Goal: Check status: Check status

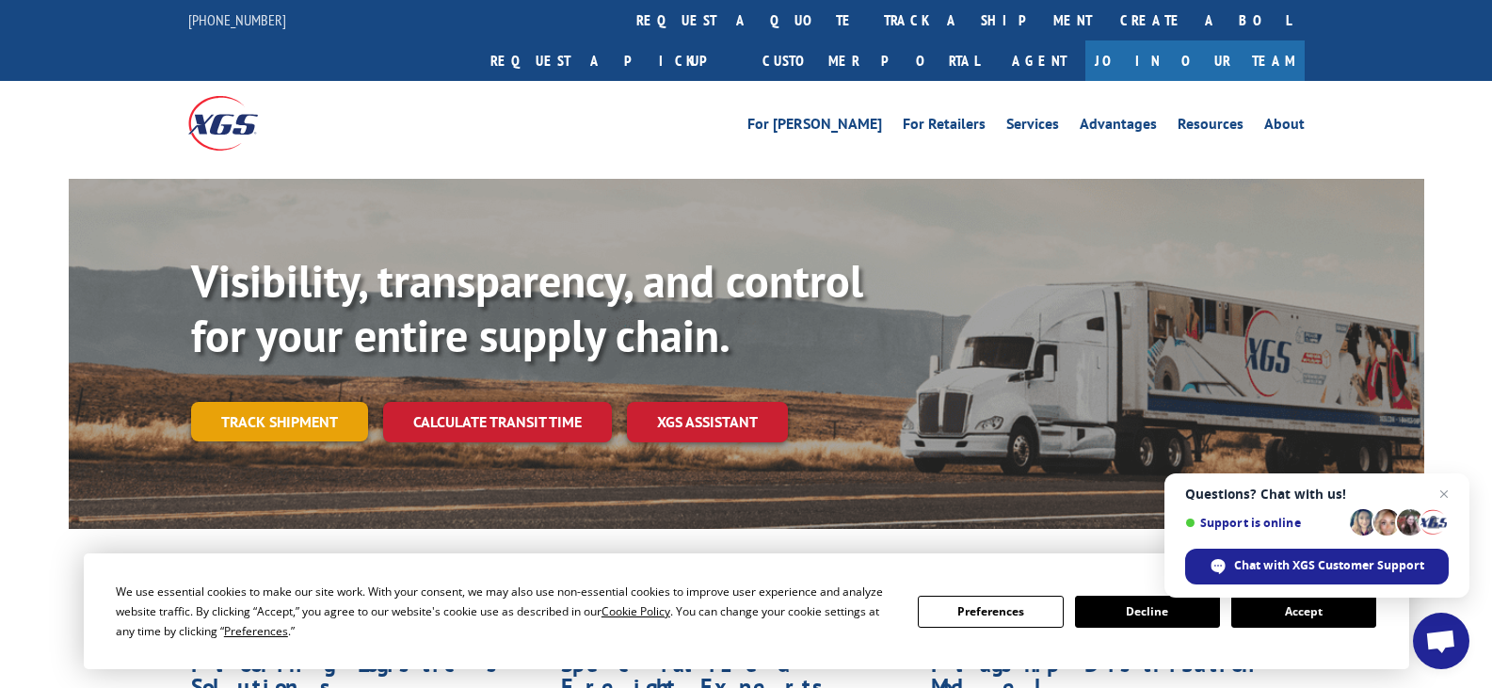
click at [268, 402] on link "Track shipment" at bounding box center [279, 422] width 177 height 40
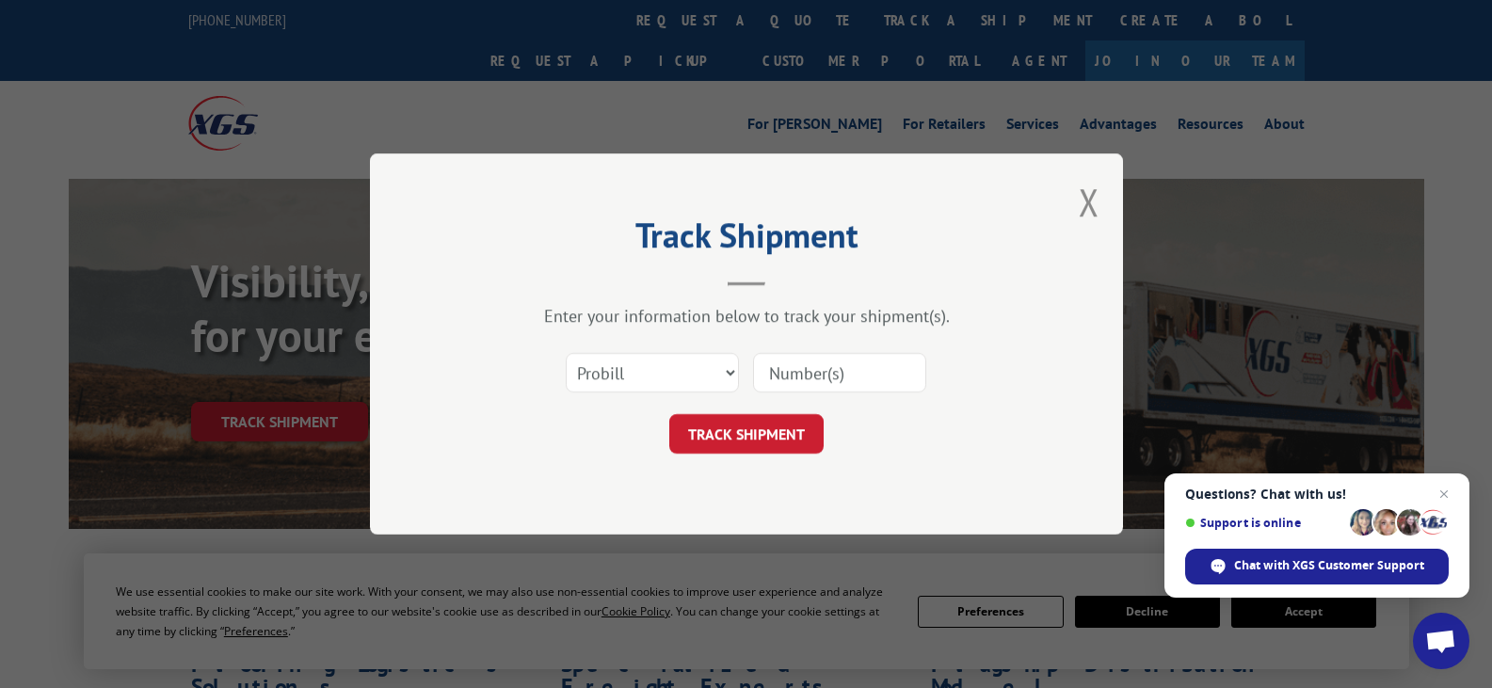
click at [808, 378] on input at bounding box center [839, 373] width 173 height 40
paste input "AA04986718"
type input "AA04986718"
click at [722, 371] on select "Select category... Probill BOL PO" at bounding box center [652, 373] width 173 height 40
click at [566, 353] on select "Select category... Probill BOL PO" at bounding box center [652, 373] width 173 height 40
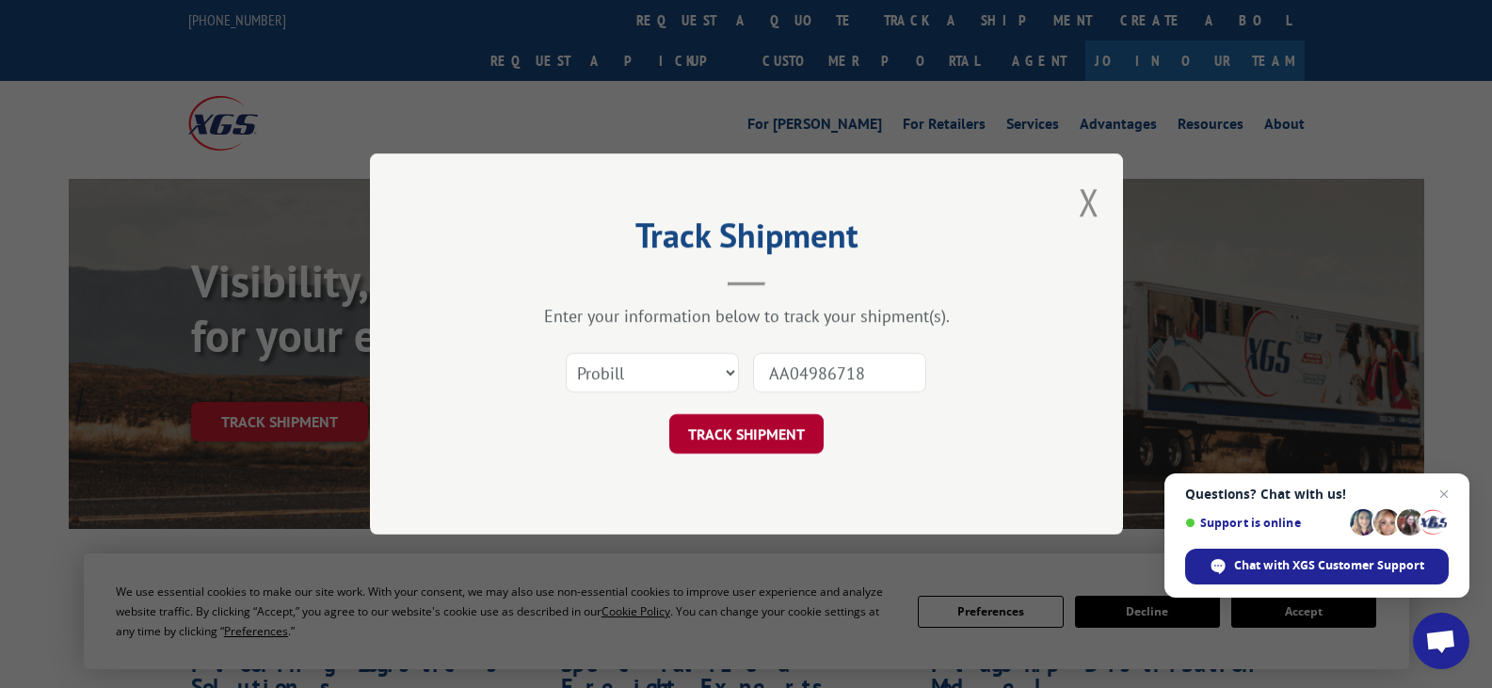
click at [765, 429] on button "TRACK SHIPMENT" at bounding box center [746, 434] width 154 height 40
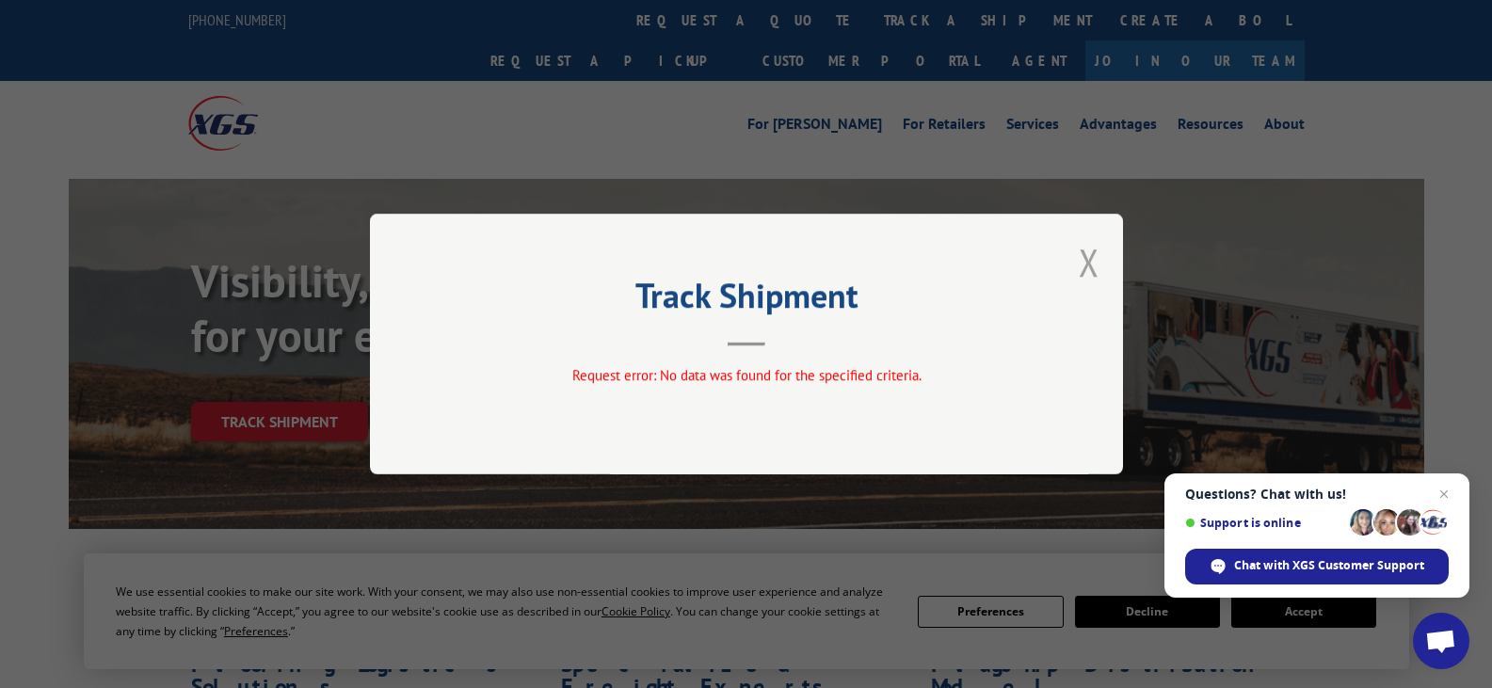
click at [1086, 261] on button "Close modal" at bounding box center [1089, 262] width 21 height 50
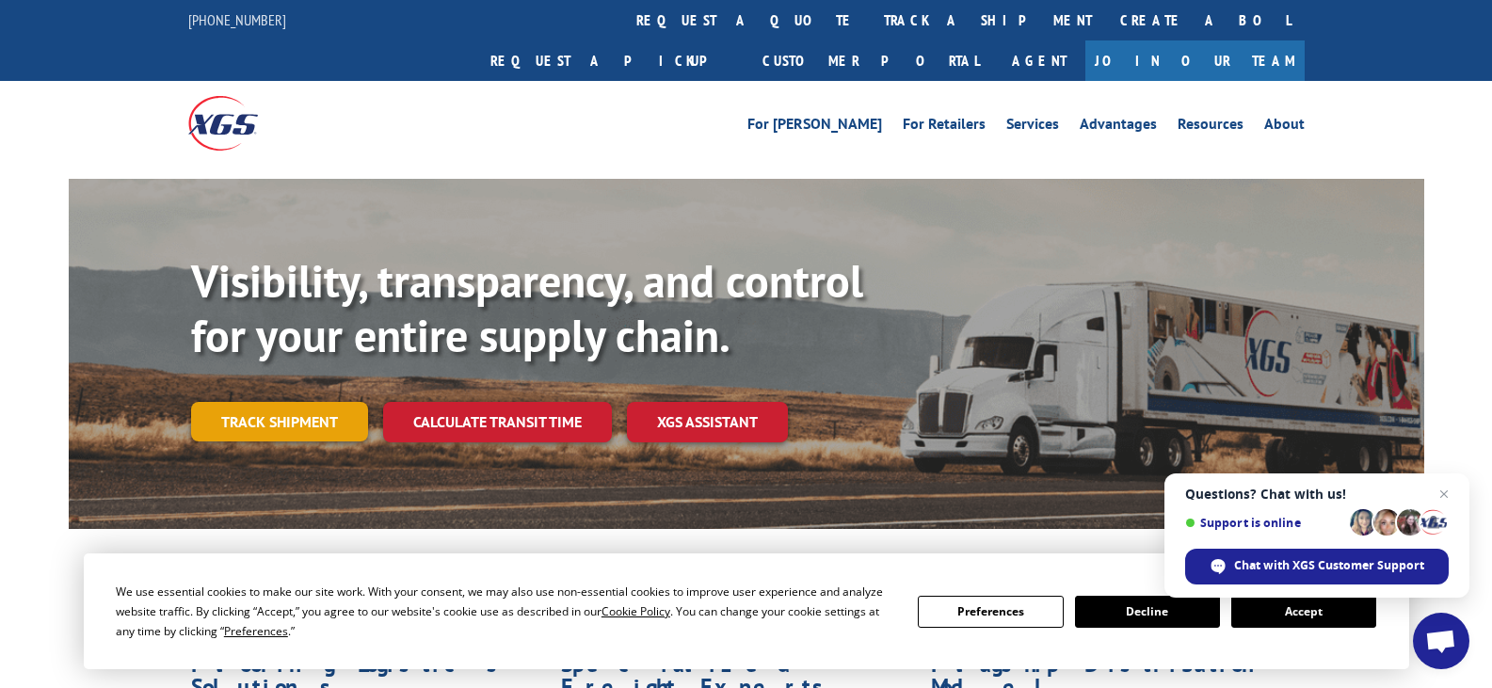
click at [272, 402] on link "Track shipment" at bounding box center [279, 422] width 177 height 40
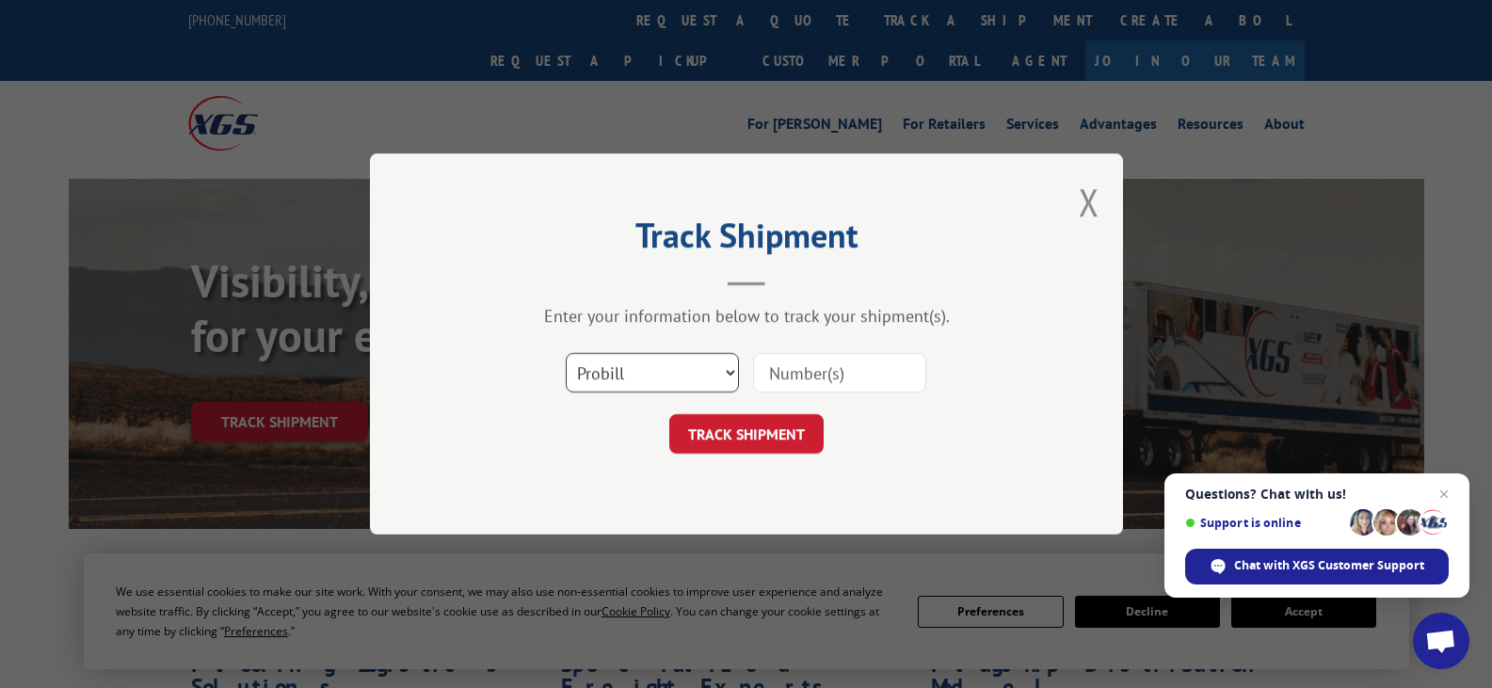
click at [735, 372] on select "Select category... Probill BOL PO" at bounding box center [652, 373] width 173 height 40
select select "bol"
click at [566, 353] on select "Select category... Probill BOL PO" at bounding box center [652, 373] width 173 height 40
click at [848, 373] on input at bounding box center [839, 373] width 173 height 40
paste input "AA04986718"
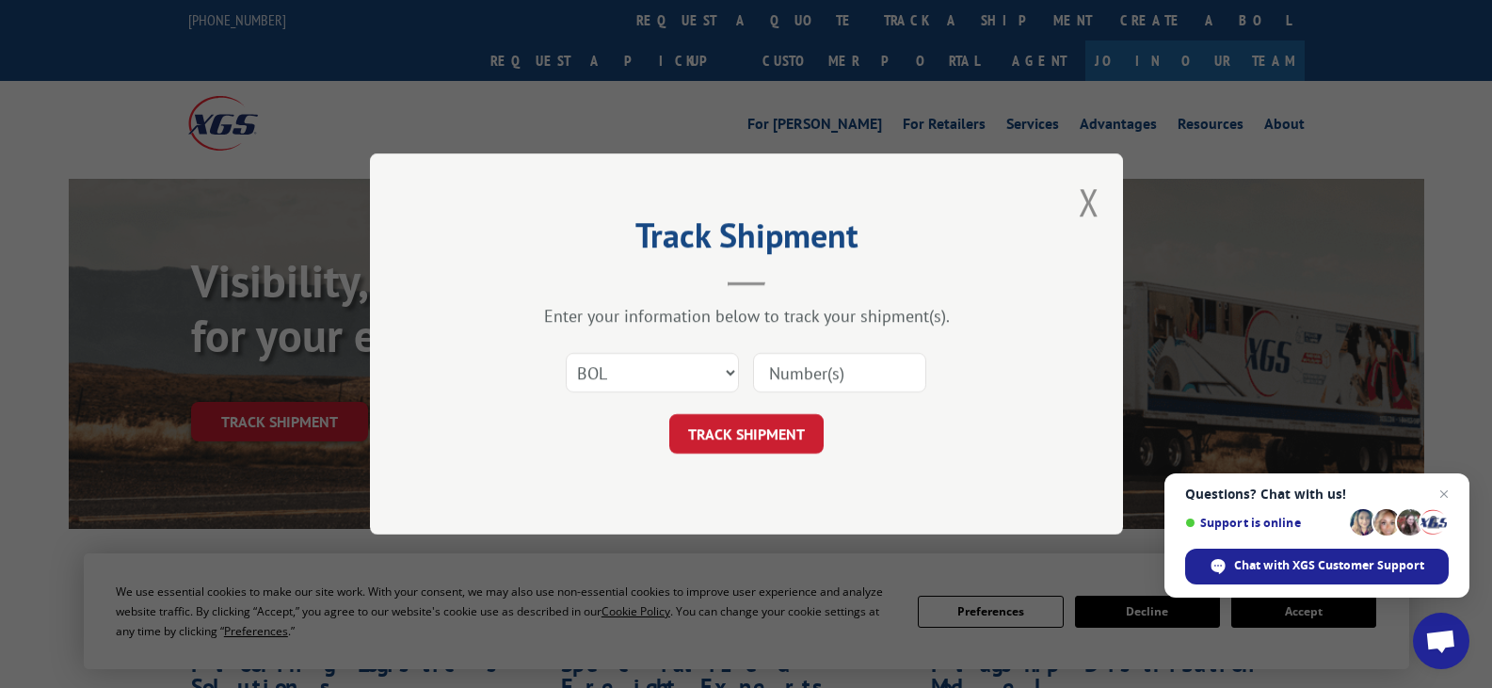
type input "AA04986718"
click at [744, 448] on button "TRACK SHIPMENT" at bounding box center [746, 434] width 154 height 40
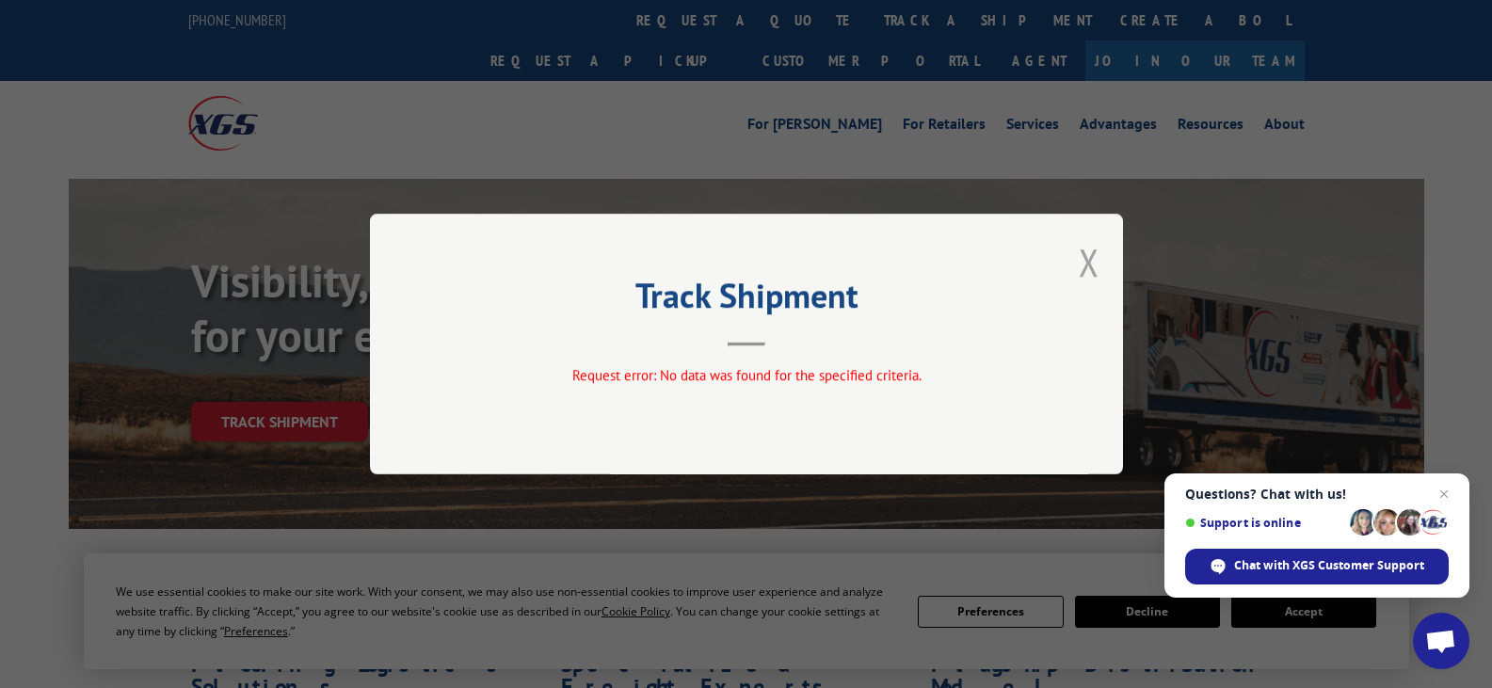
click at [1094, 260] on button "Close modal" at bounding box center [1089, 262] width 21 height 50
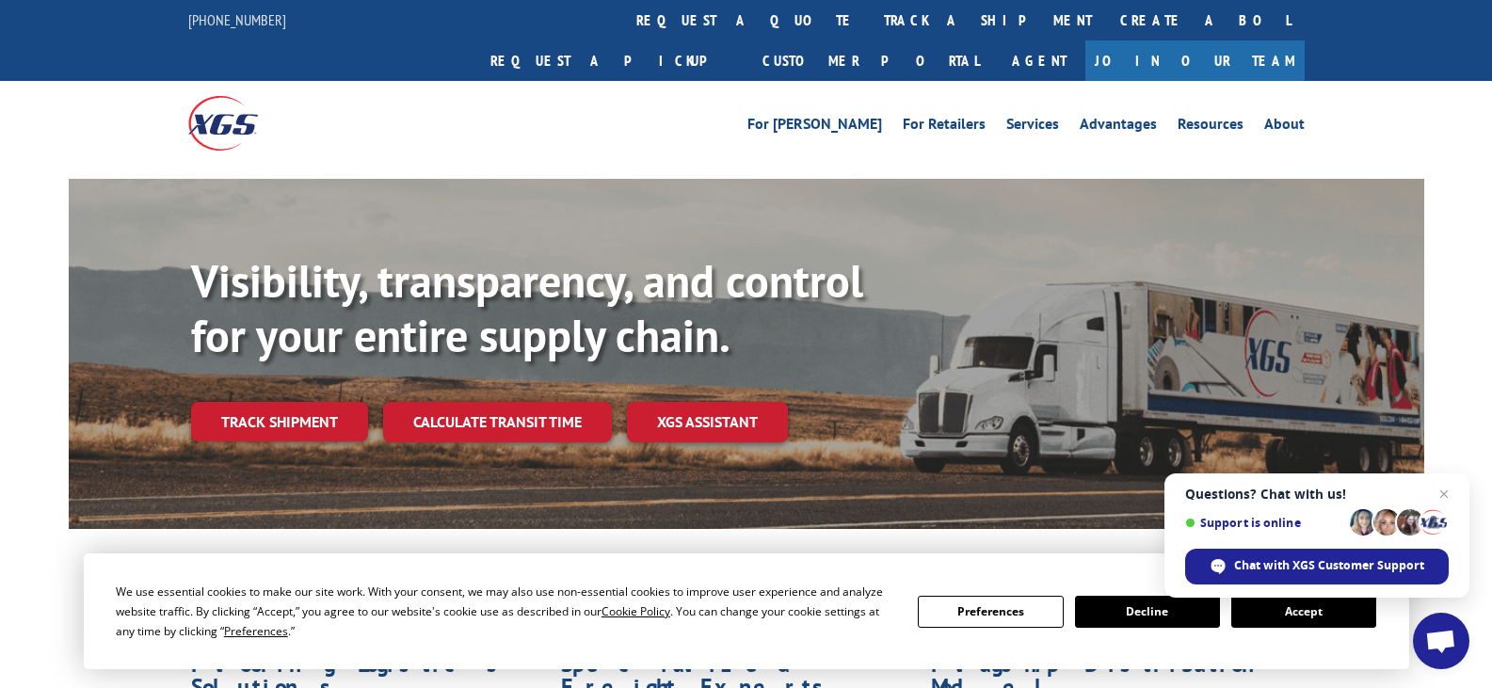
click at [336, 402] on link "Track shipment" at bounding box center [279, 422] width 177 height 40
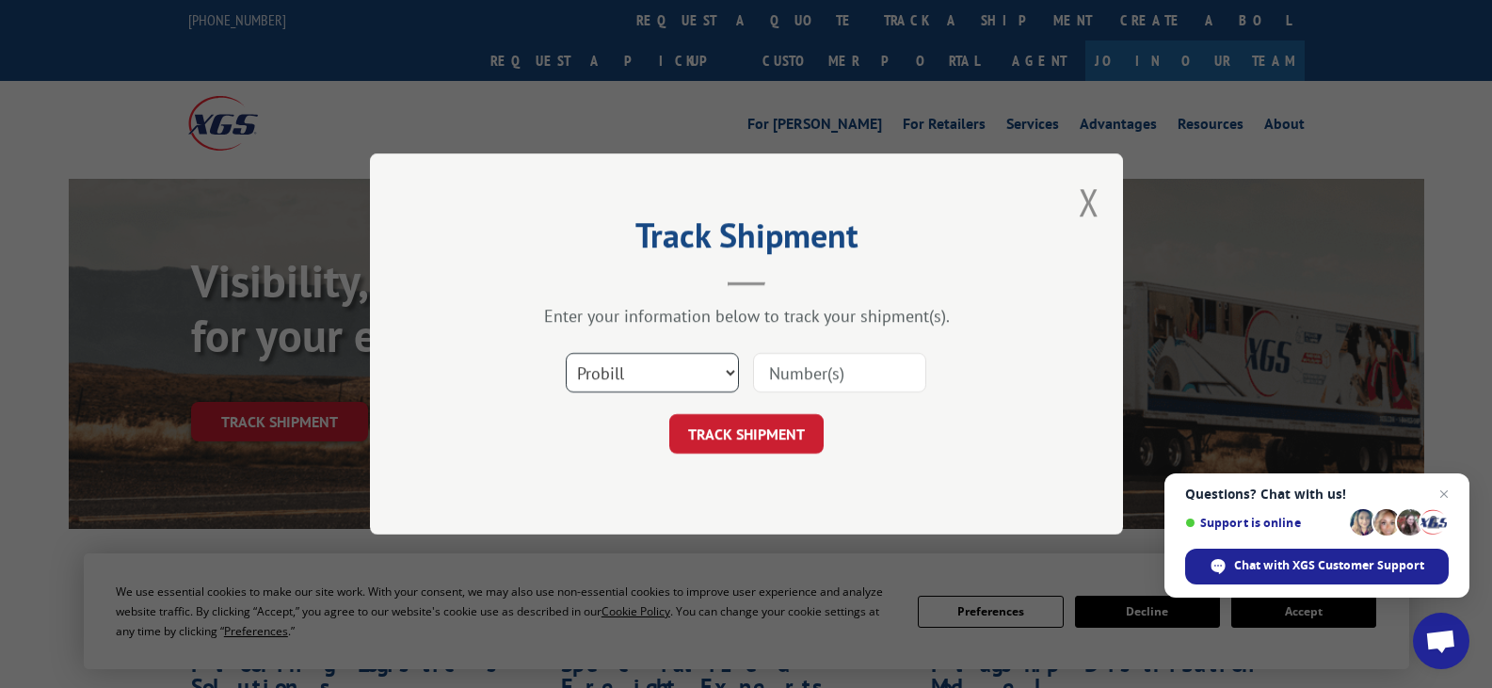
click at [708, 366] on select "Select category... Probill BOL PO" at bounding box center [652, 373] width 173 height 40
select select "po"
click at [566, 353] on select "Select category... Probill BOL PO" at bounding box center [652, 373] width 173 height 40
click at [829, 365] on input at bounding box center [839, 373] width 173 height 40
paste input "AA04986718"
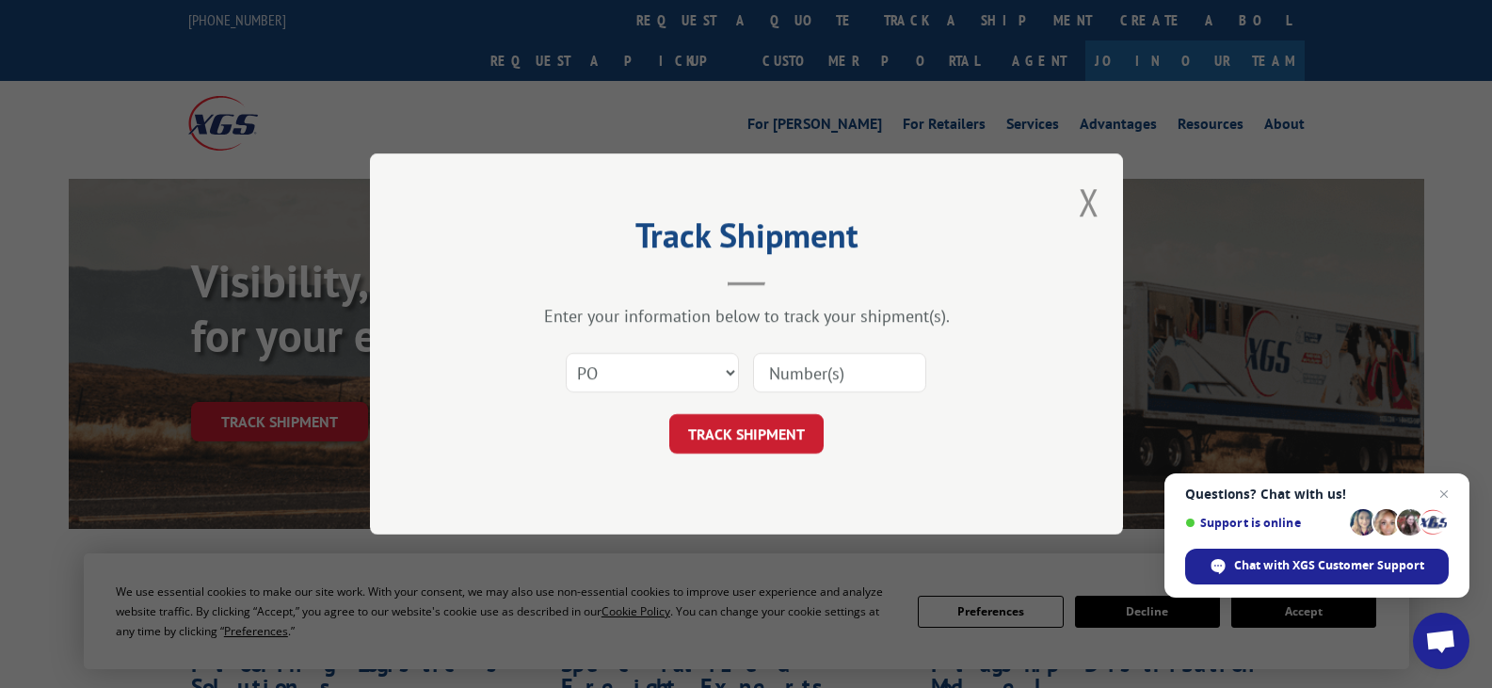
type input "AA04986718"
click at [772, 436] on button "TRACK SHIPMENT" at bounding box center [746, 434] width 154 height 40
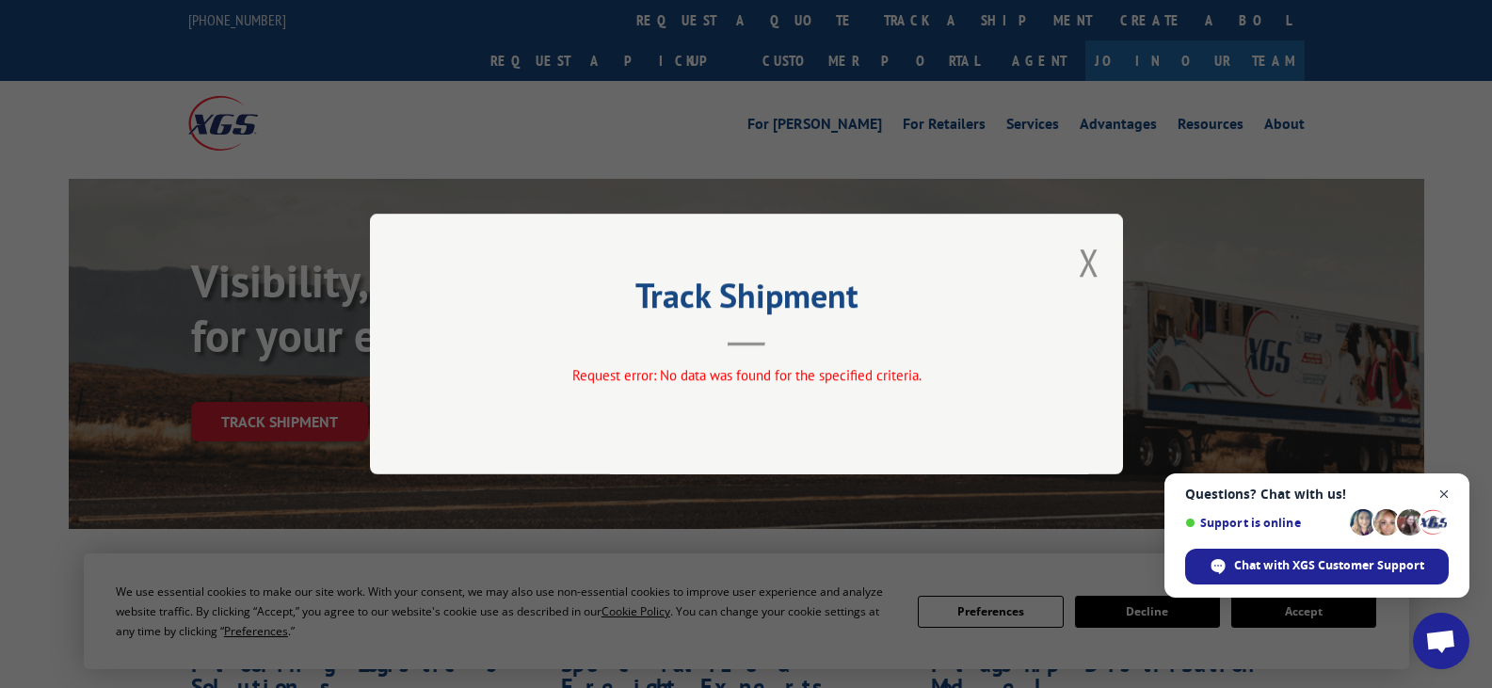
click at [1447, 496] on span "Close chat" at bounding box center [1445, 495] width 24 height 24
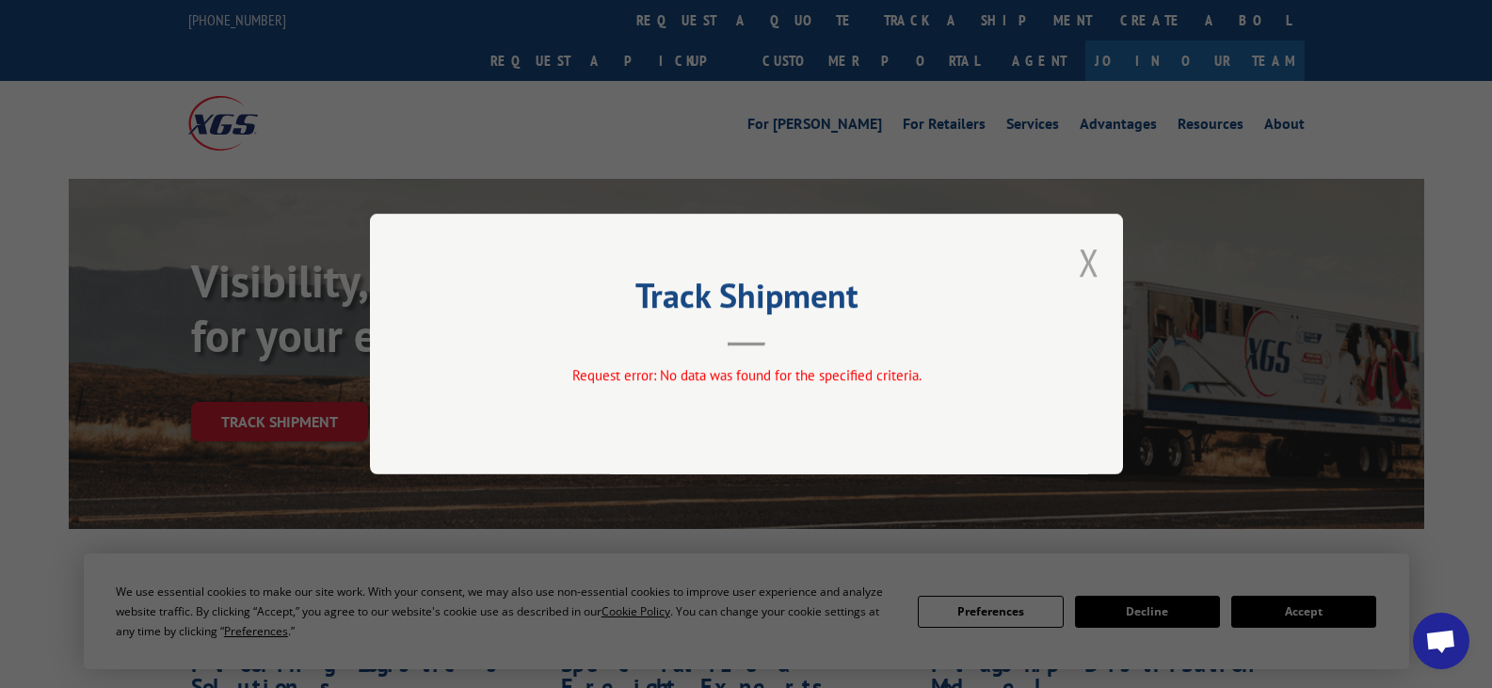
click at [1085, 267] on button "Close modal" at bounding box center [1089, 262] width 21 height 50
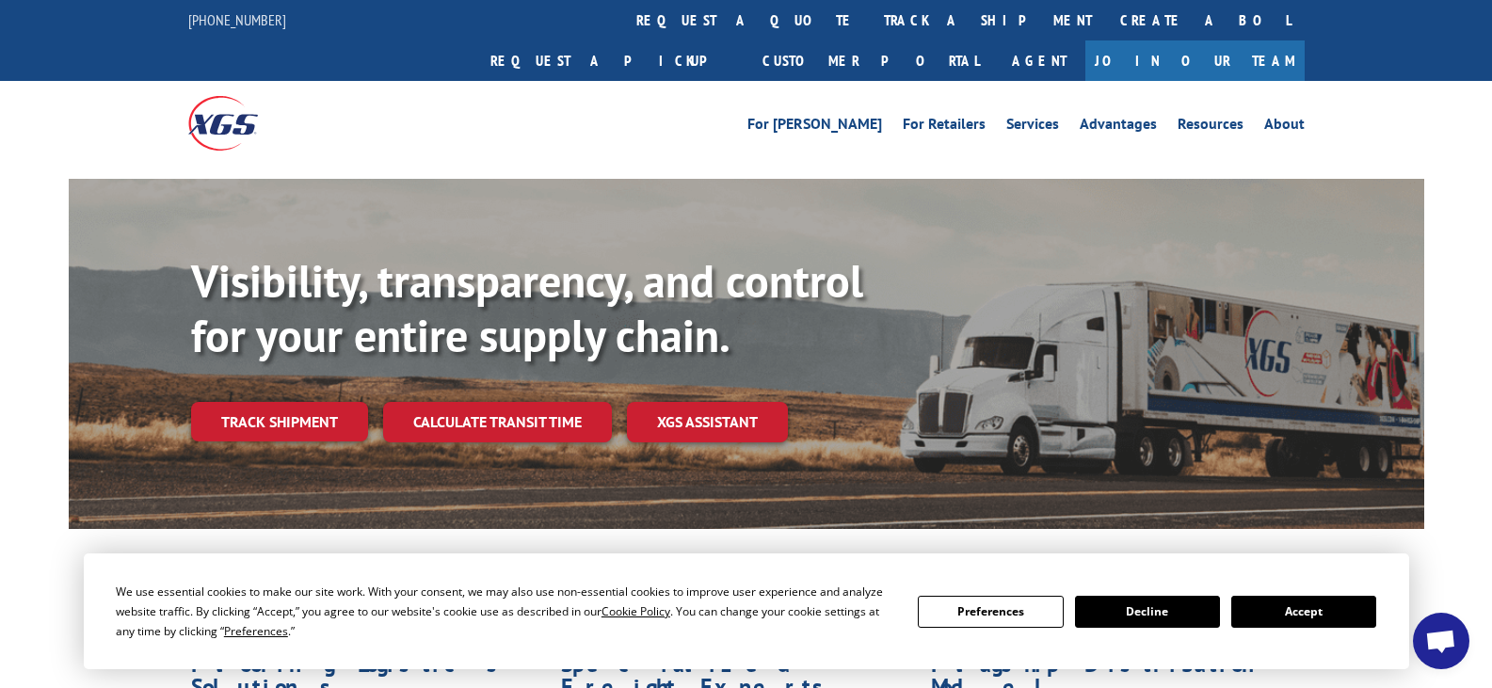
click at [1288, 603] on button "Accept" at bounding box center [1304, 612] width 145 height 32
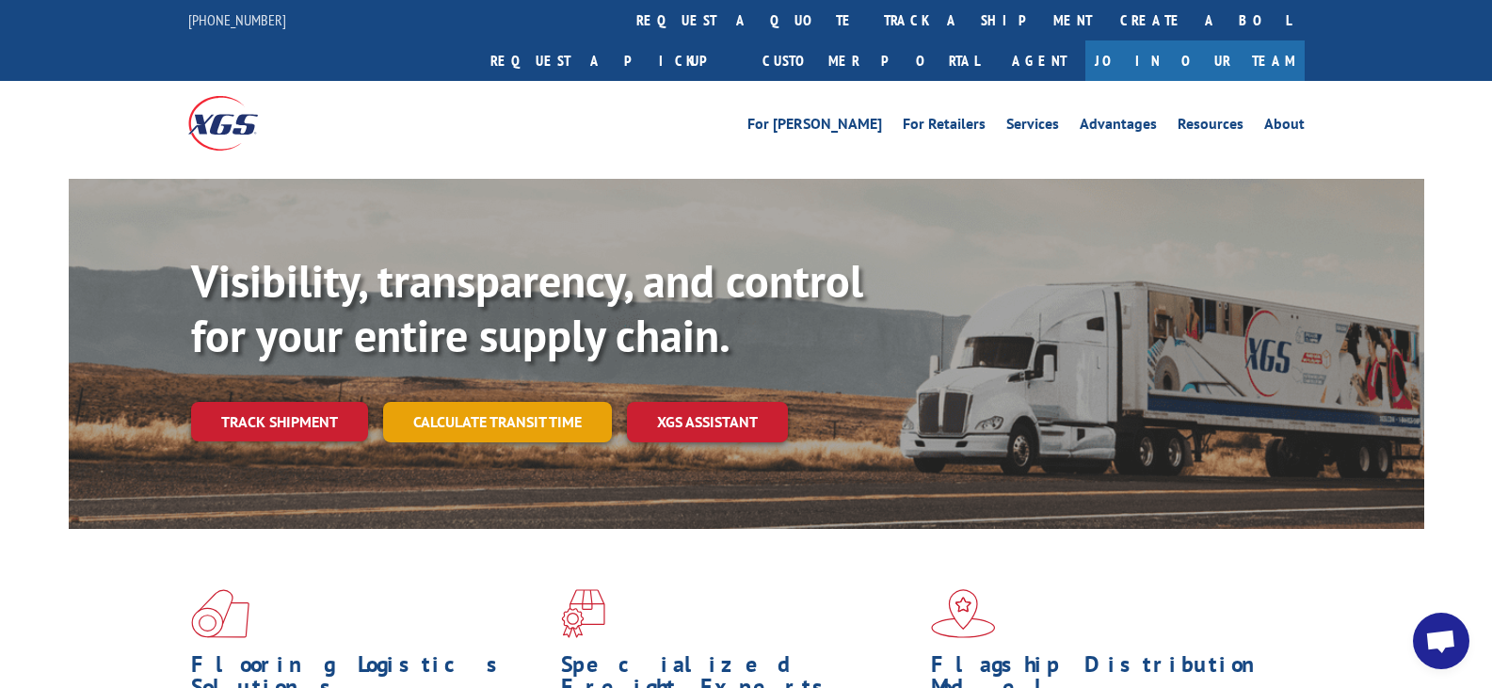
click at [442, 402] on link "Calculate transit time" at bounding box center [497, 422] width 229 height 40
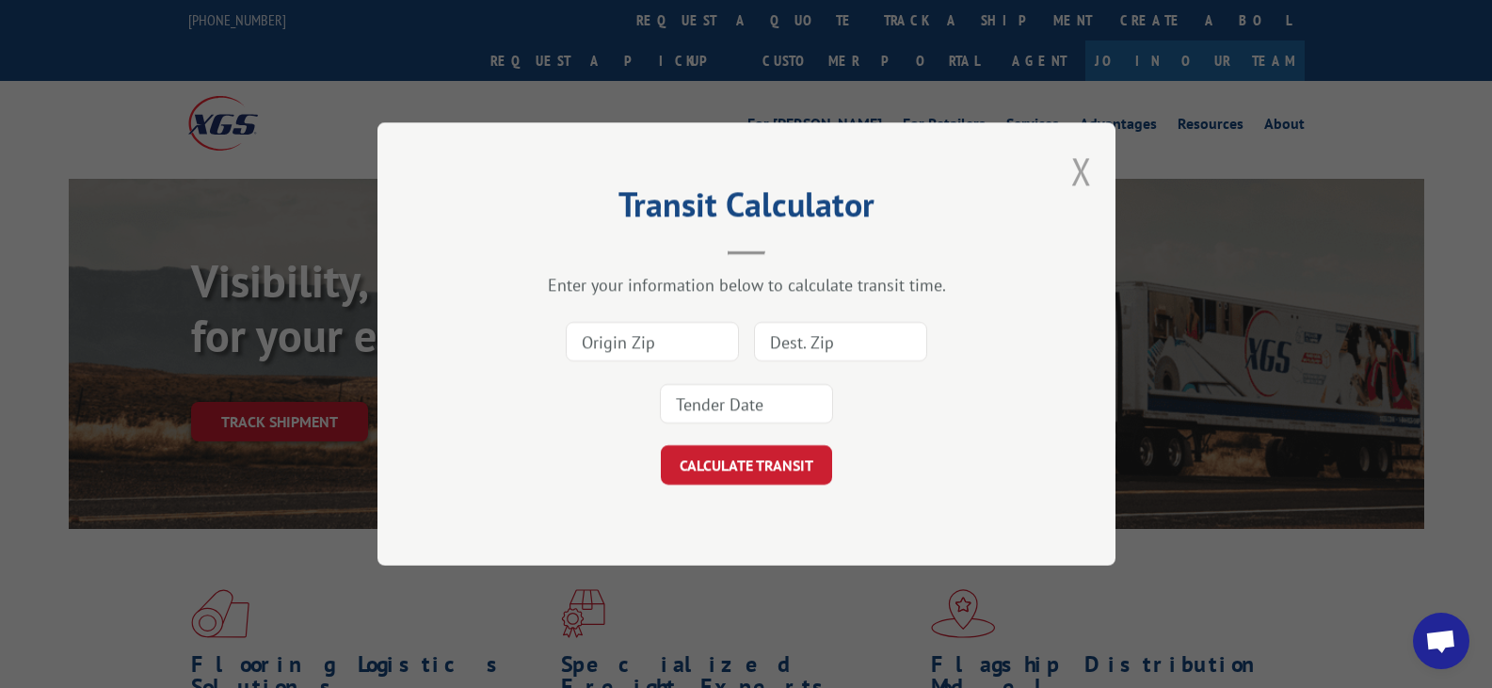
click at [1081, 172] on button "Close modal" at bounding box center [1081, 171] width 21 height 50
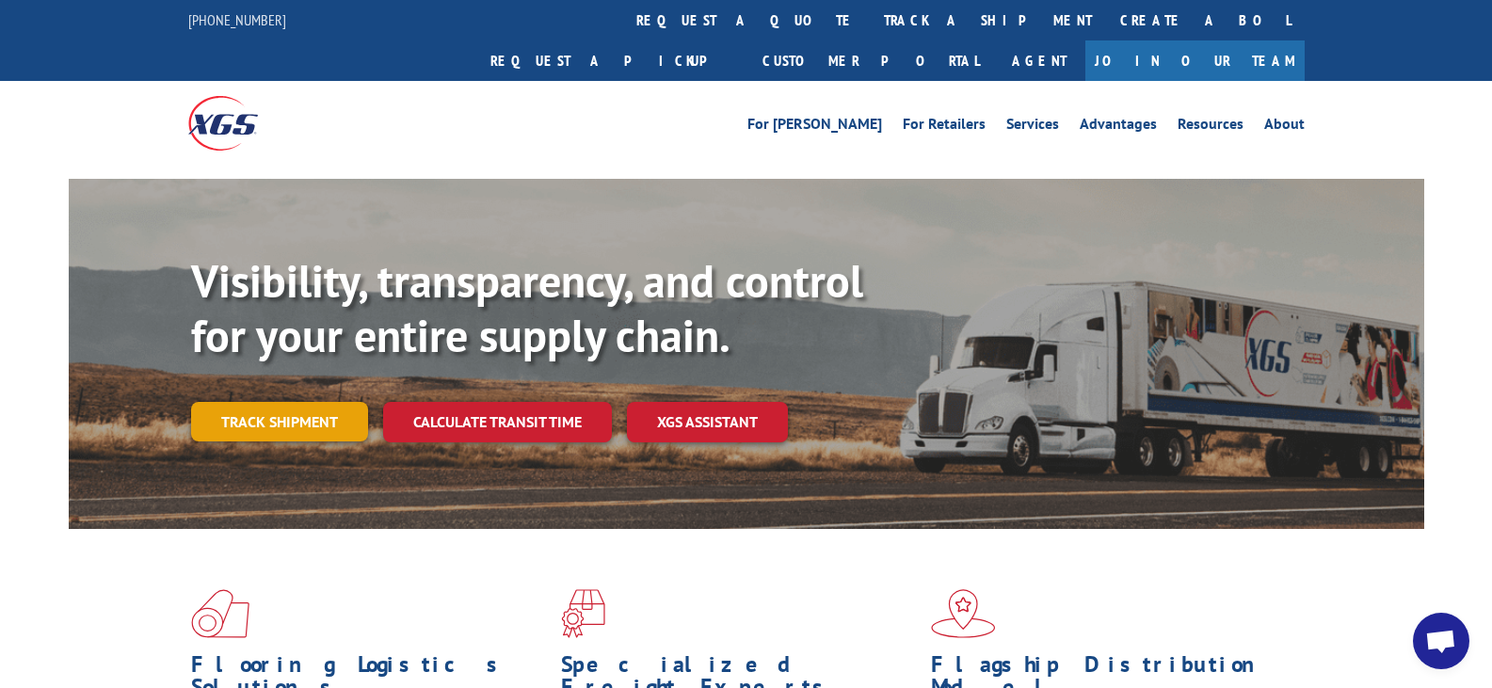
click at [335, 402] on link "Track shipment" at bounding box center [279, 422] width 177 height 40
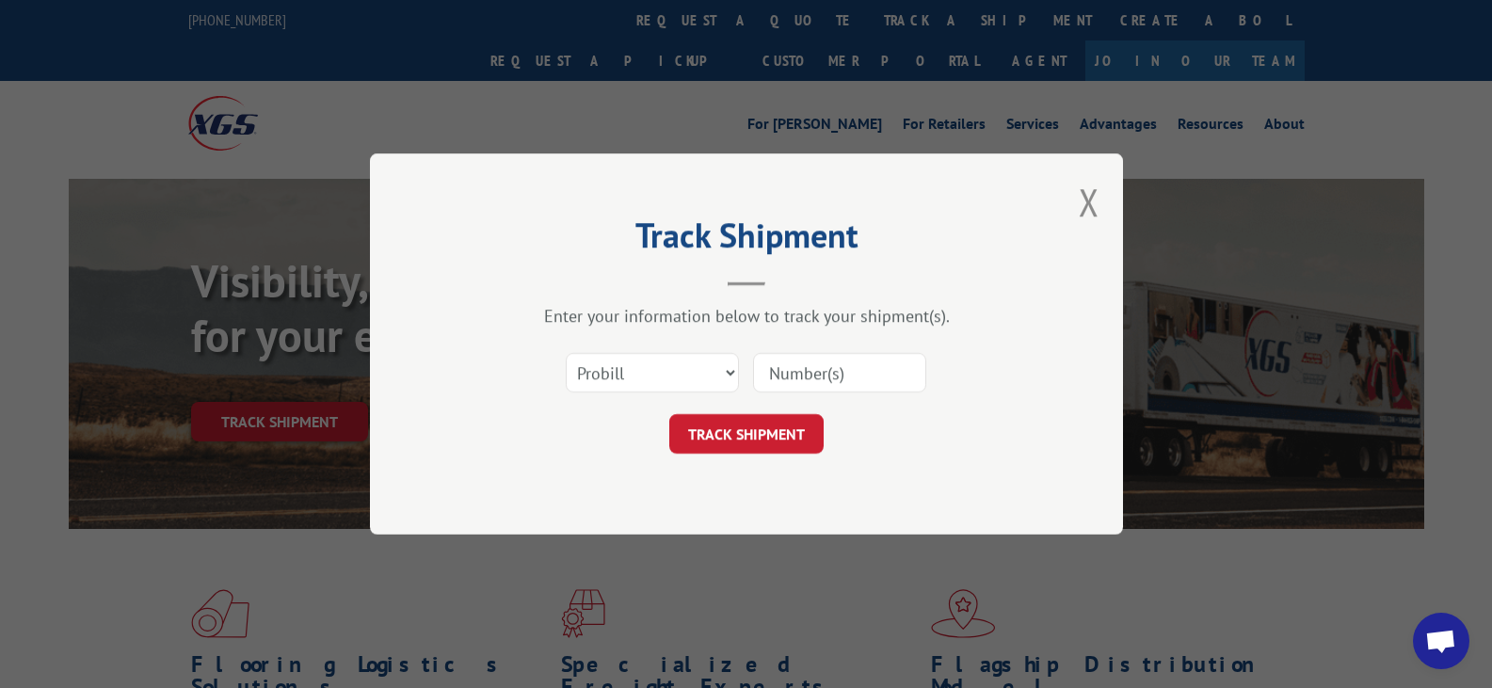
click at [810, 378] on input at bounding box center [839, 373] width 173 height 40
paste input "AA04986718"
type input "AA04986718"
click at [745, 447] on button "TRACK SHIPMENT" at bounding box center [746, 434] width 154 height 40
